Goal: Entertainment & Leisure: Browse casually

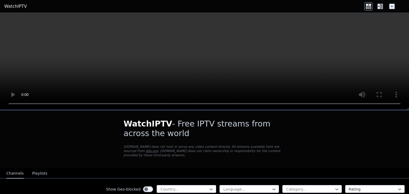
scroll to position [72, 0]
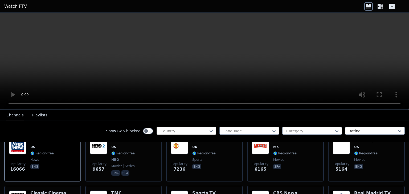
click at [196, 129] on div at bounding box center [184, 131] width 48 height 5
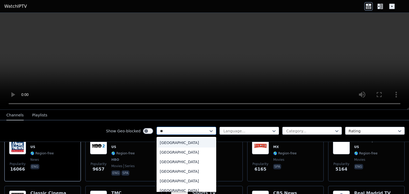
type input "***"
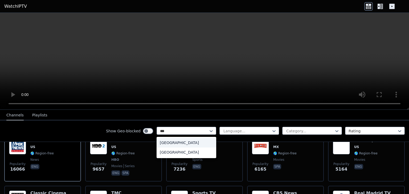
click at [186, 142] on div "[GEOGRAPHIC_DATA]" at bounding box center [187, 143] width 60 height 10
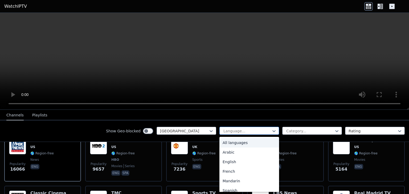
click at [230, 129] on div at bounding box center [247, 131] width 48 height 5
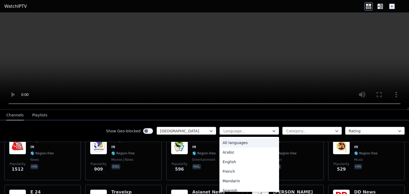
click at [231, 141] on div "All languages" at bounding box center [249, 143] width 60 height 10
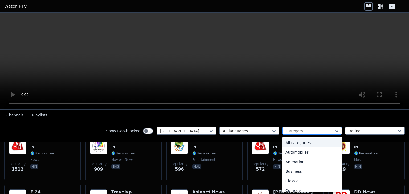
click at [286, 132] on div at bounding box center [310, 131] width 48 height 5
click at [286, 139] on div "All categories" at bounding box center [312, 143] width 60 height 10
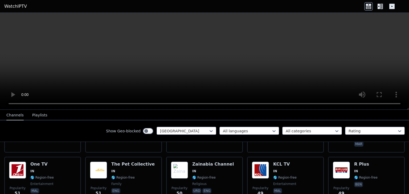
scroll to position [697, 0]
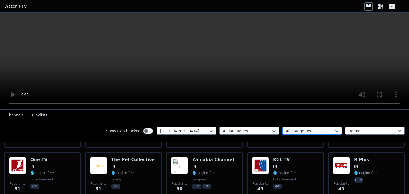
click at [282, 131] on div "All categories" at bounding box center [312, 131] width 60 height 8
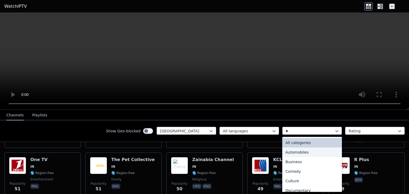
type input "**"
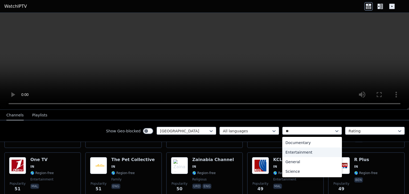
click at [288, 154] on div "Entertainment" at bounding box center [312, 153] width 60 height 10
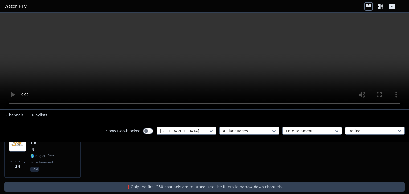
scroll to position [180, 0]
